Goal: Information Seeking & Learning: Learn about a topic

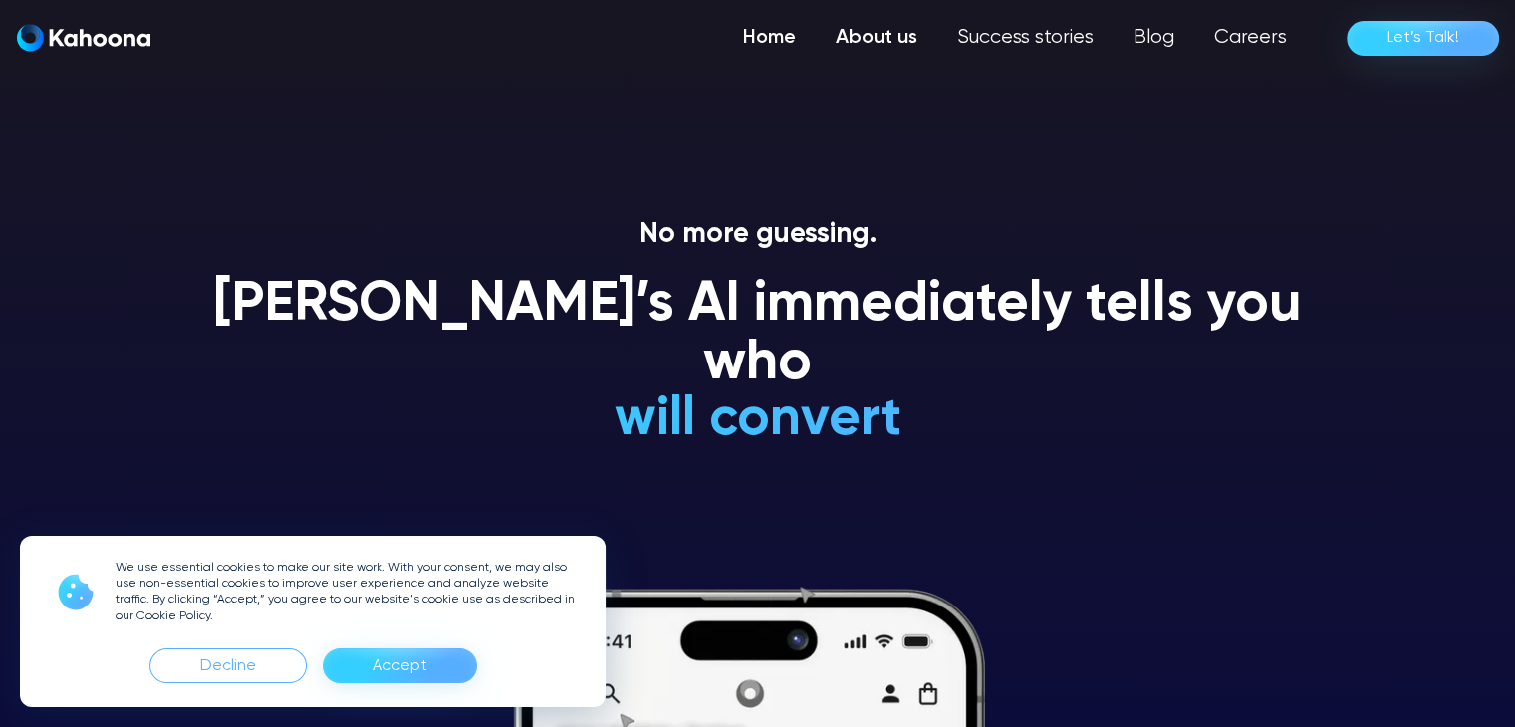
click at [880, 39] on link "About us" at bounding box center [877, 38] width 122 height 40
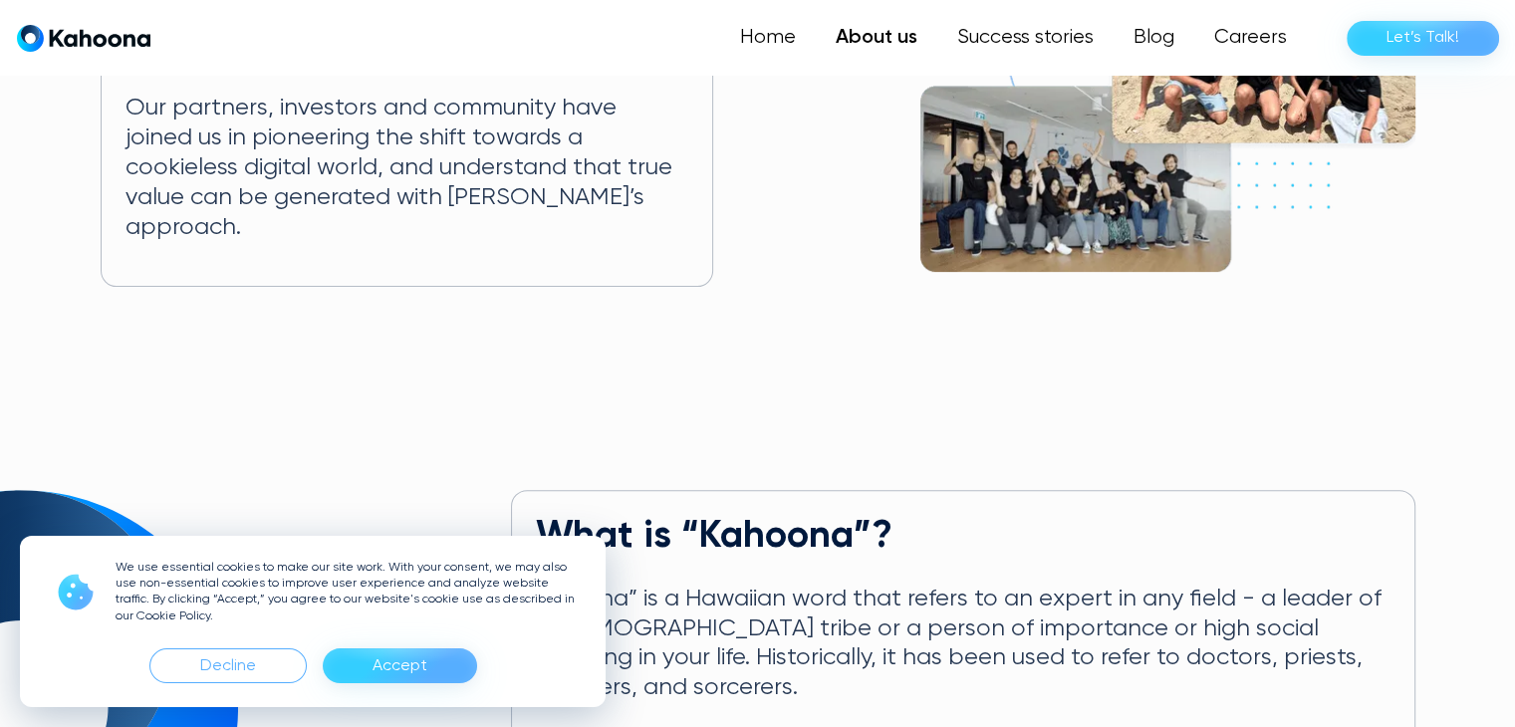
click at [445, 656] on div "Accept" at bounding box center [400, 665] width 154 height 35
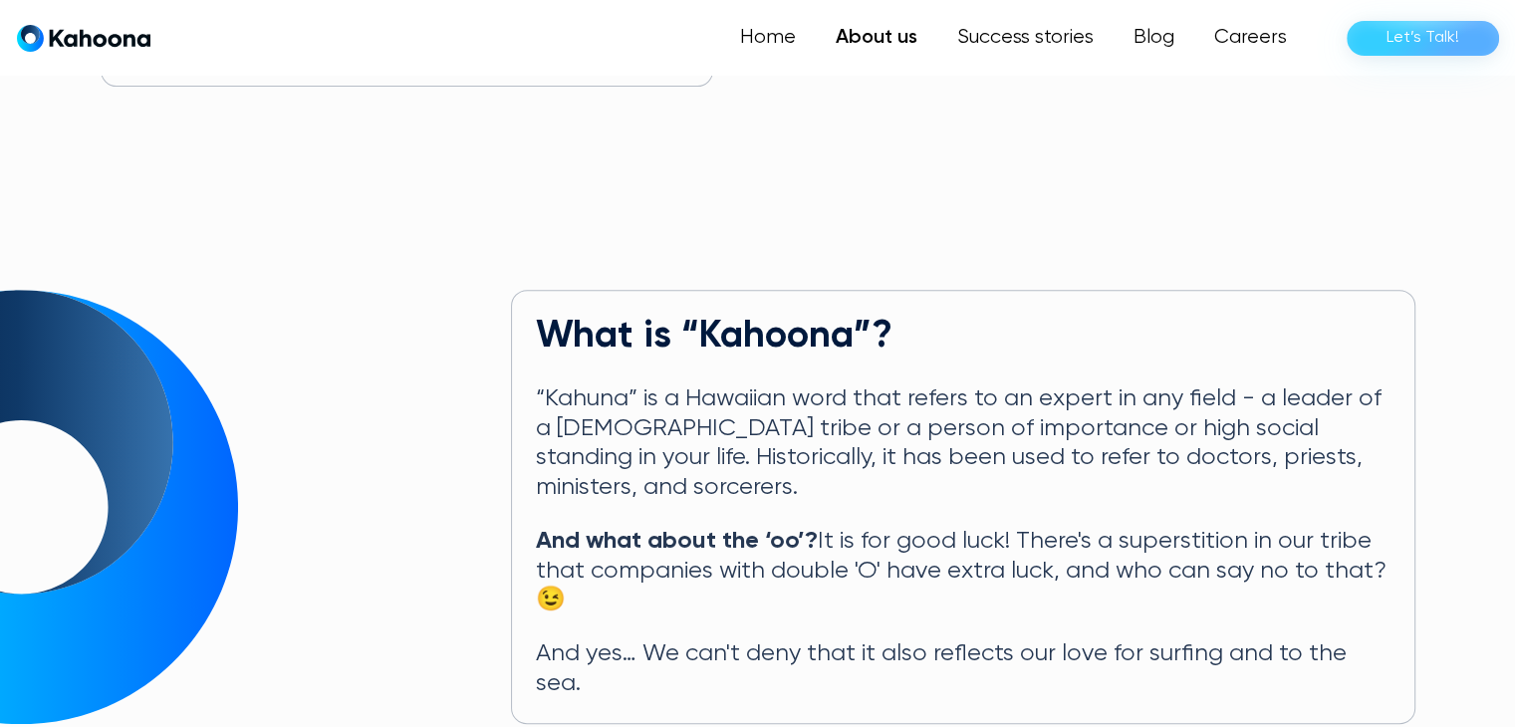
scroll to position [803, 0]
click at [1032, 36] on link "Success stories" at bounding box center [1023, 38] width 179 height 40
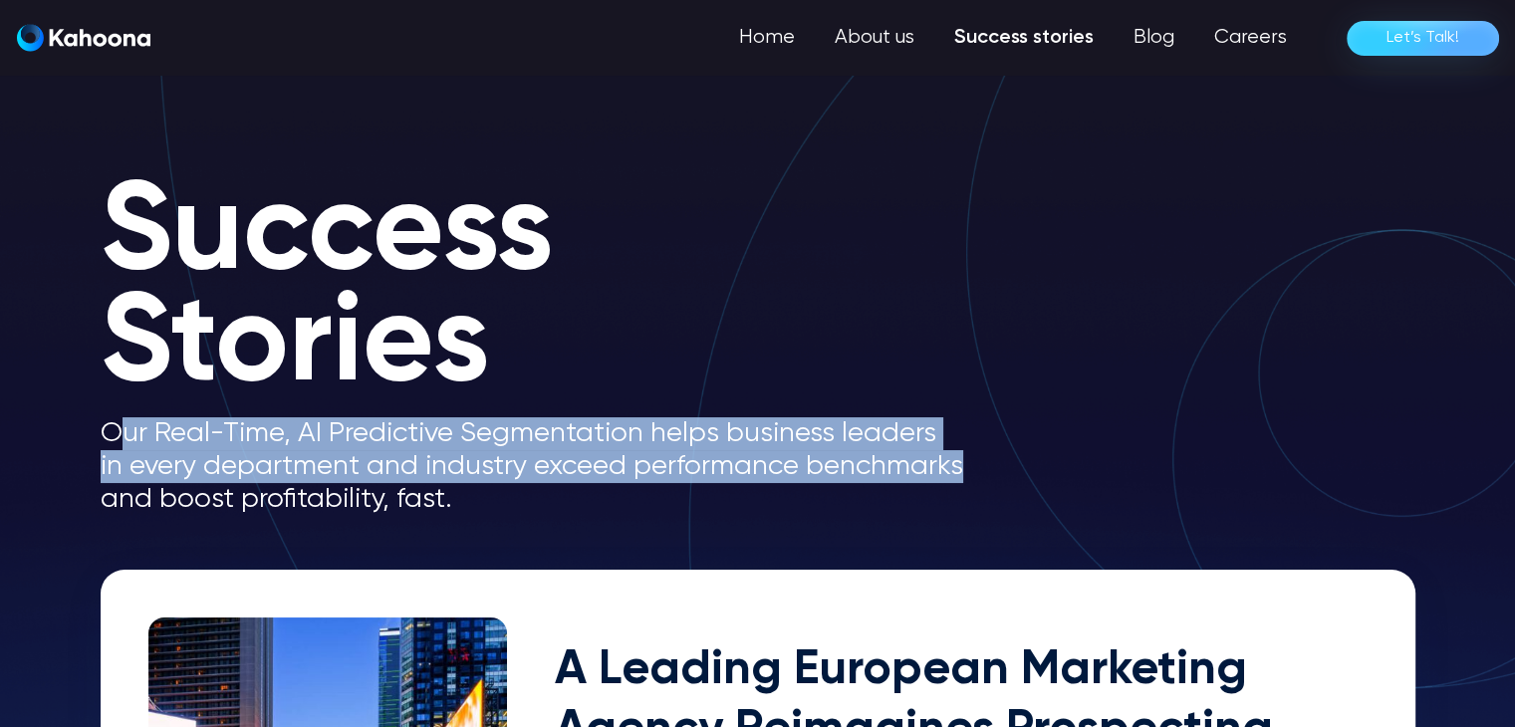
drag, startPoint x: 141, startPoint y: 443, endPoint x: 971, endPoint y: 475, distance: 830.3
click at [971, 475] on p "Our Real-Time, AI Predictive Segmentation helps business leaders in every depar…" at bounding box center [549, 466] width 896 height 99
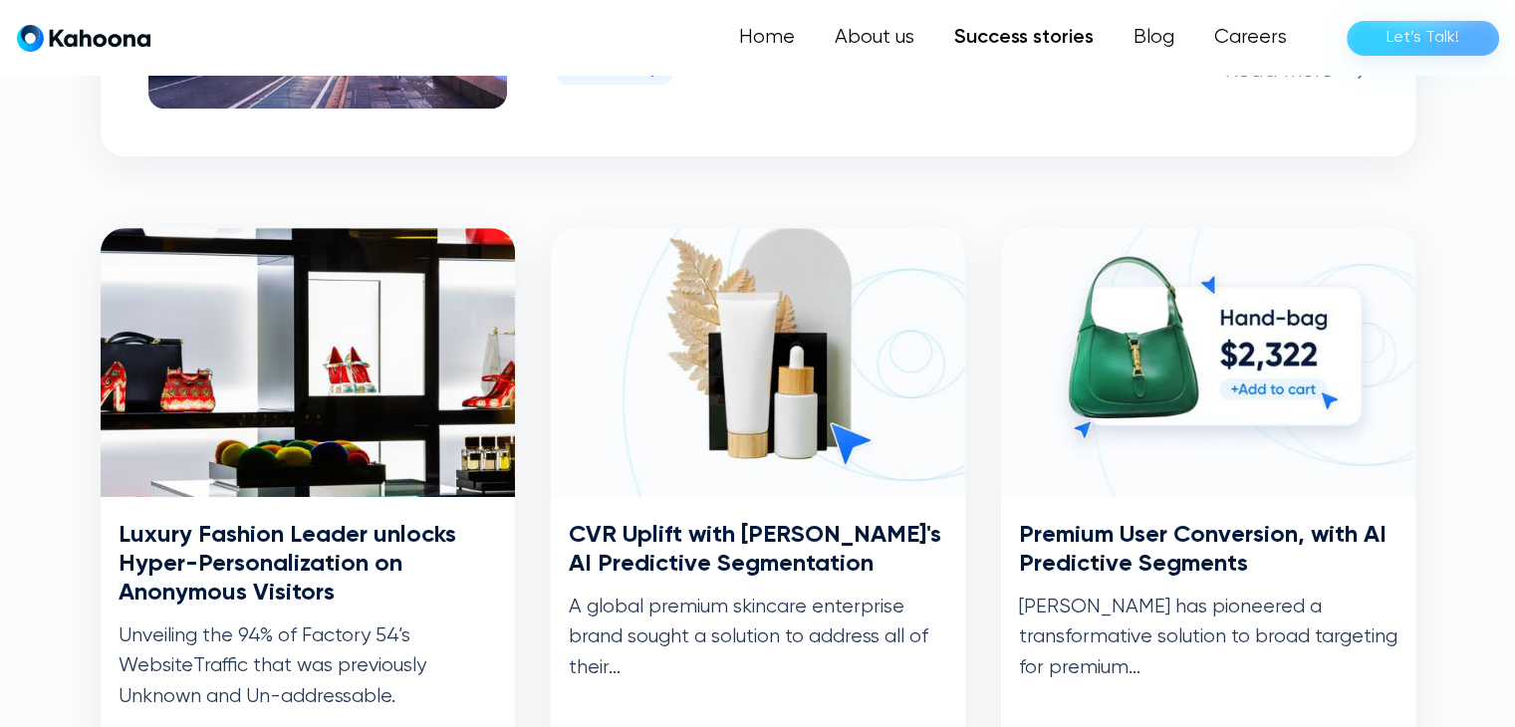
scroll to position [850, 0]
